Goal: Information Seeking & Learning: Learn about a topic

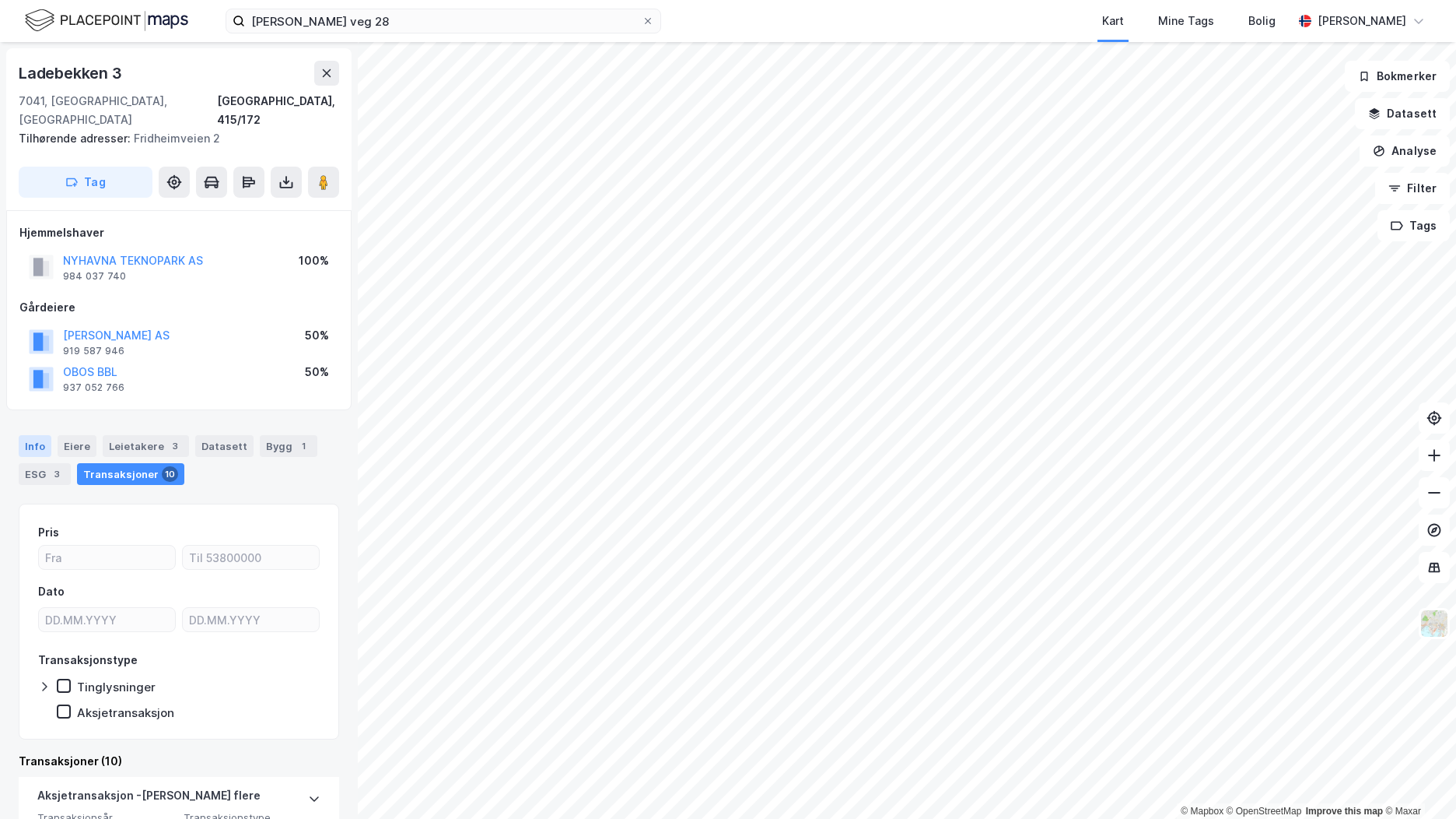
click at [27, 435] on div "Info" at bounding box center [35, 446] width 32 height 22
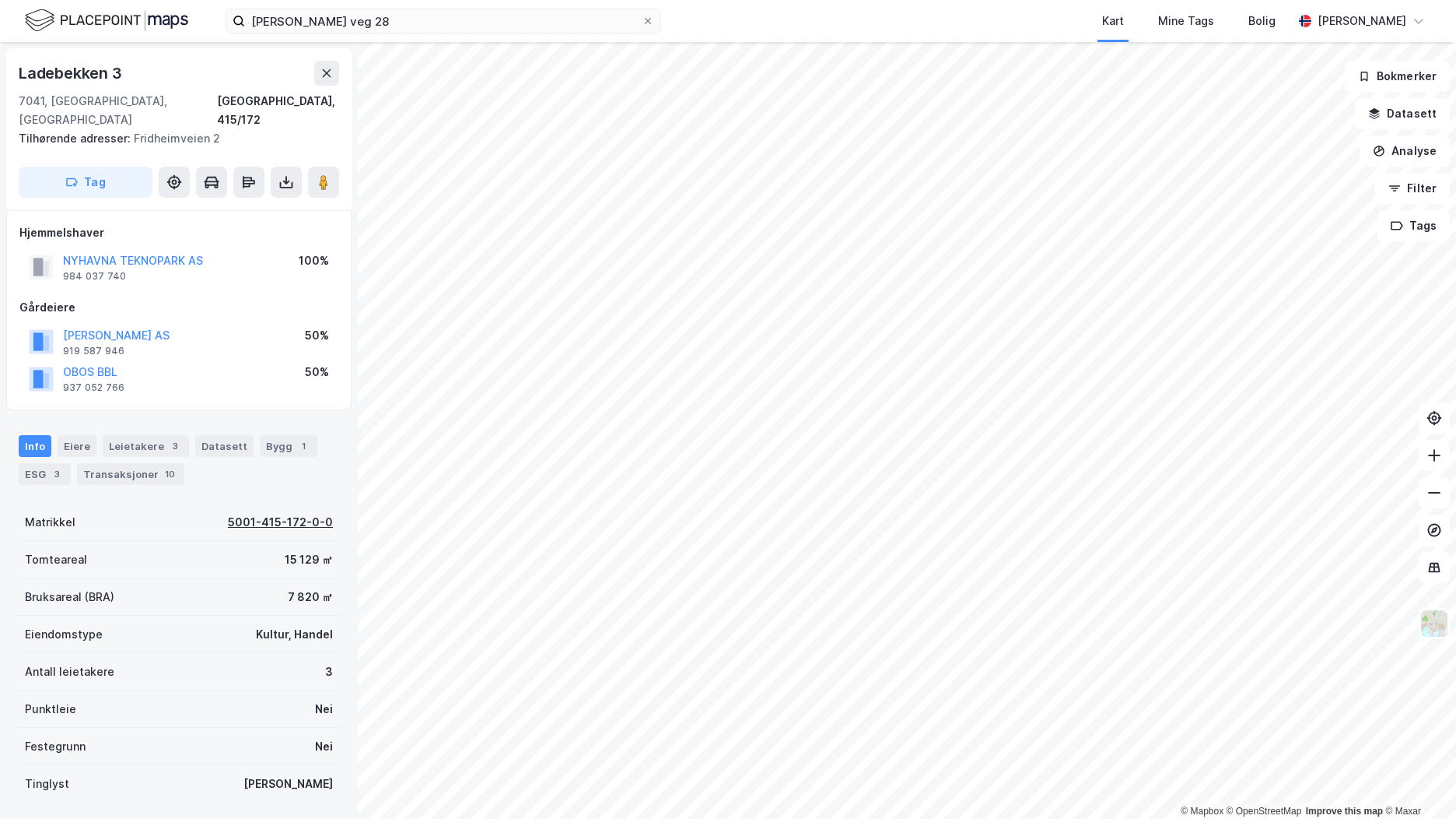
click at [253, 513] on div "5001-415-172-0-0" at bounding box center [280, 522] width 105 height 19
